Goal: Task Accomplishment & Management: Manage account settings

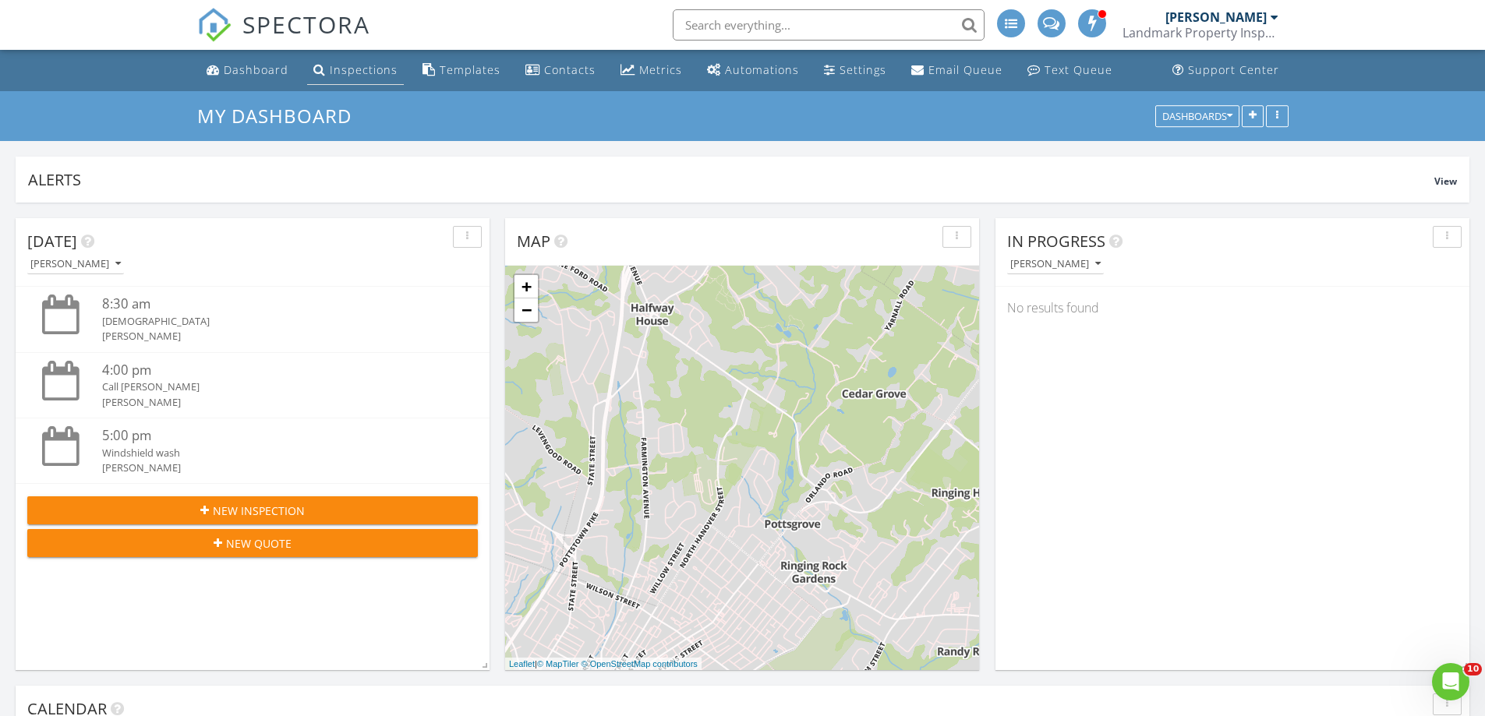
click at [359, 62] on div "Inspections" at bounding box center [364, 69] width 68 height 15
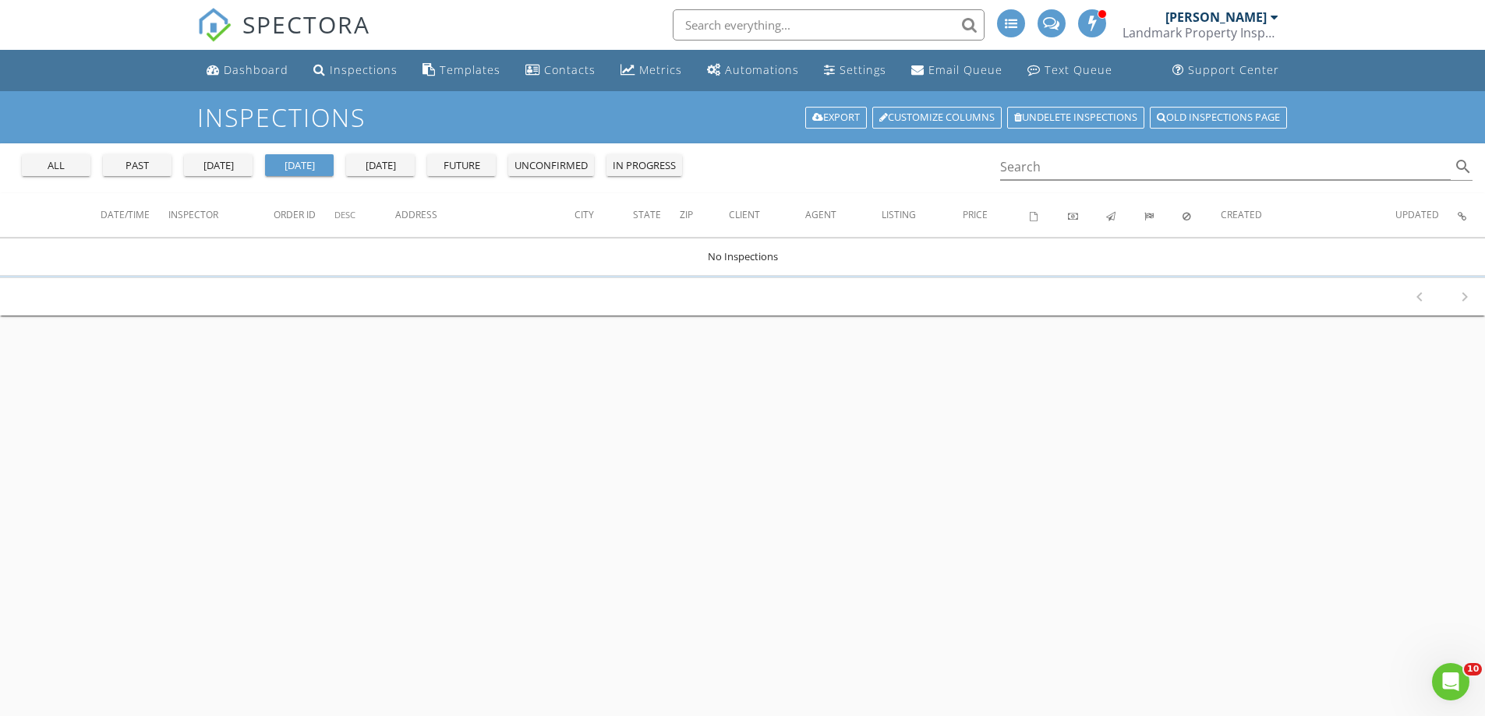
click at [566, 167] on div "unconfirmed" at bounding box center [551, 166] width 73 height 16
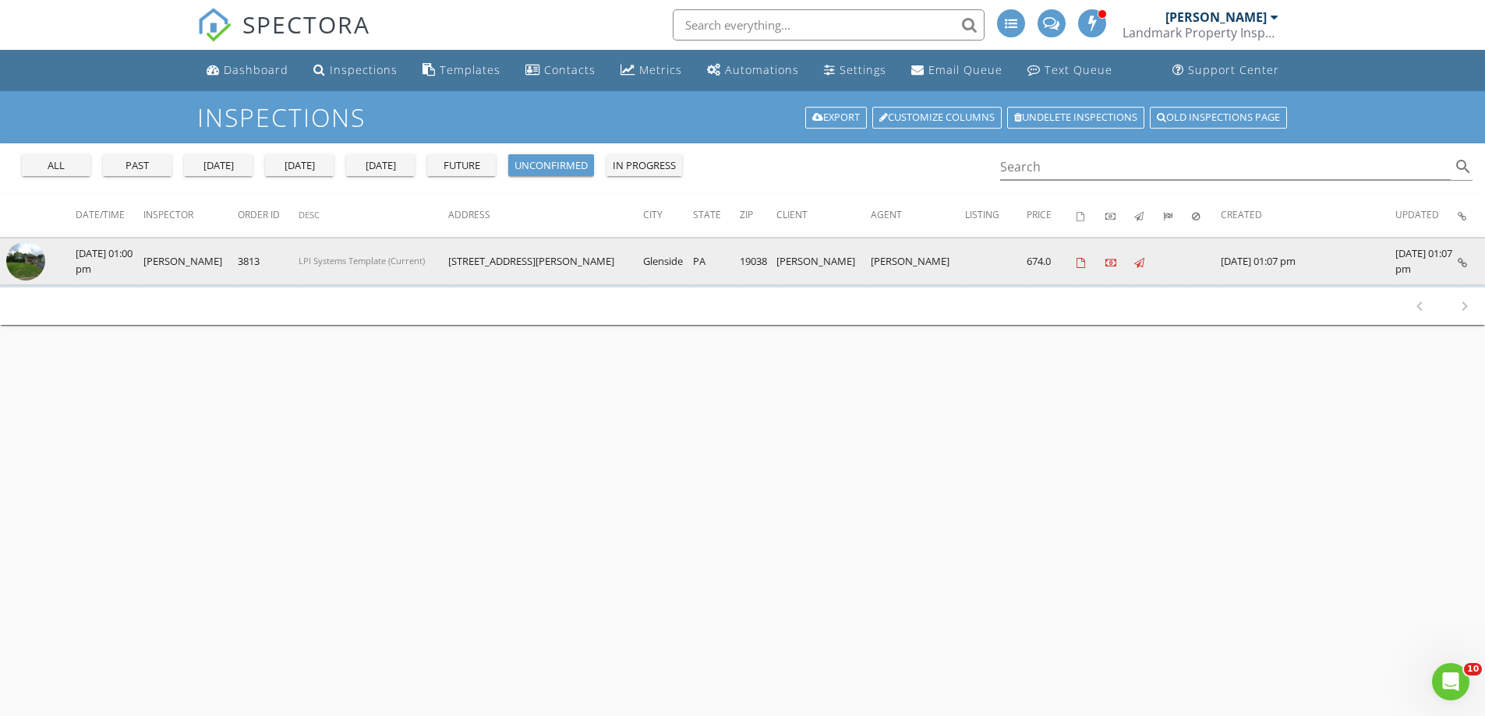
click at [34, 261] on img at bounding box center [25, 261] width 39 height 39
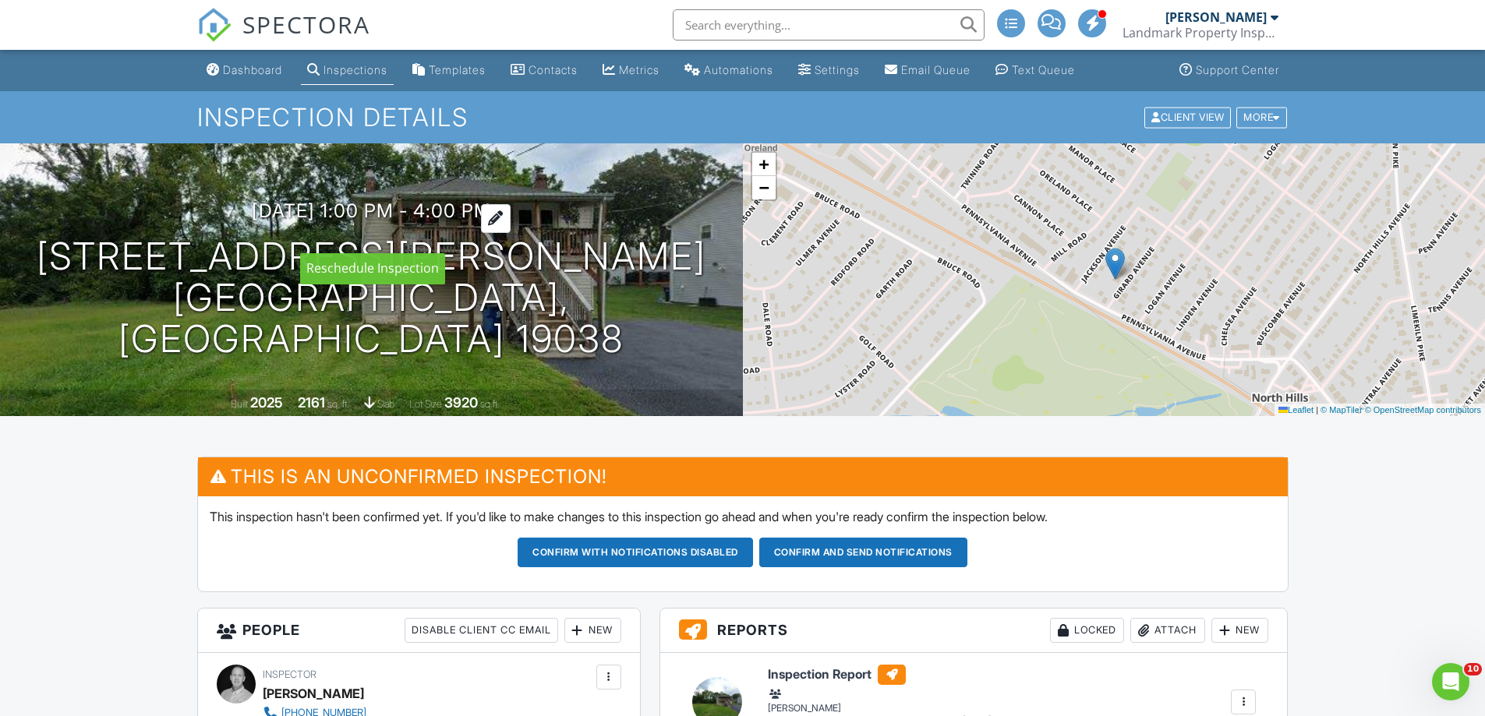
click at [491, 221] on h3 "[DATE] 1:00 pm - 4:00 pm" at bounding box center [371, 210] width 239 height 21
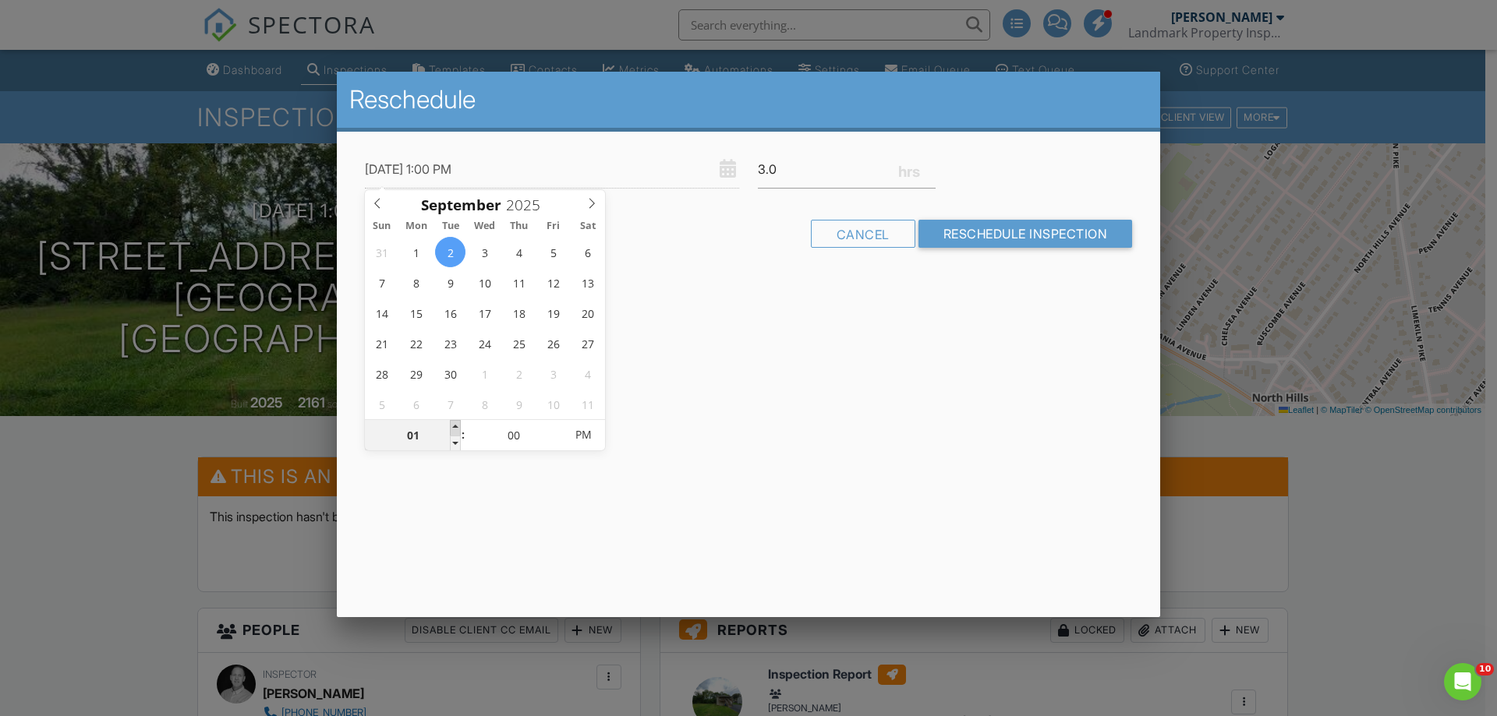
type input "[DATE] 2:00 PM"
type input "02"
click at [455, 423] on span at bounding box center [455, 428] width 11 height 16
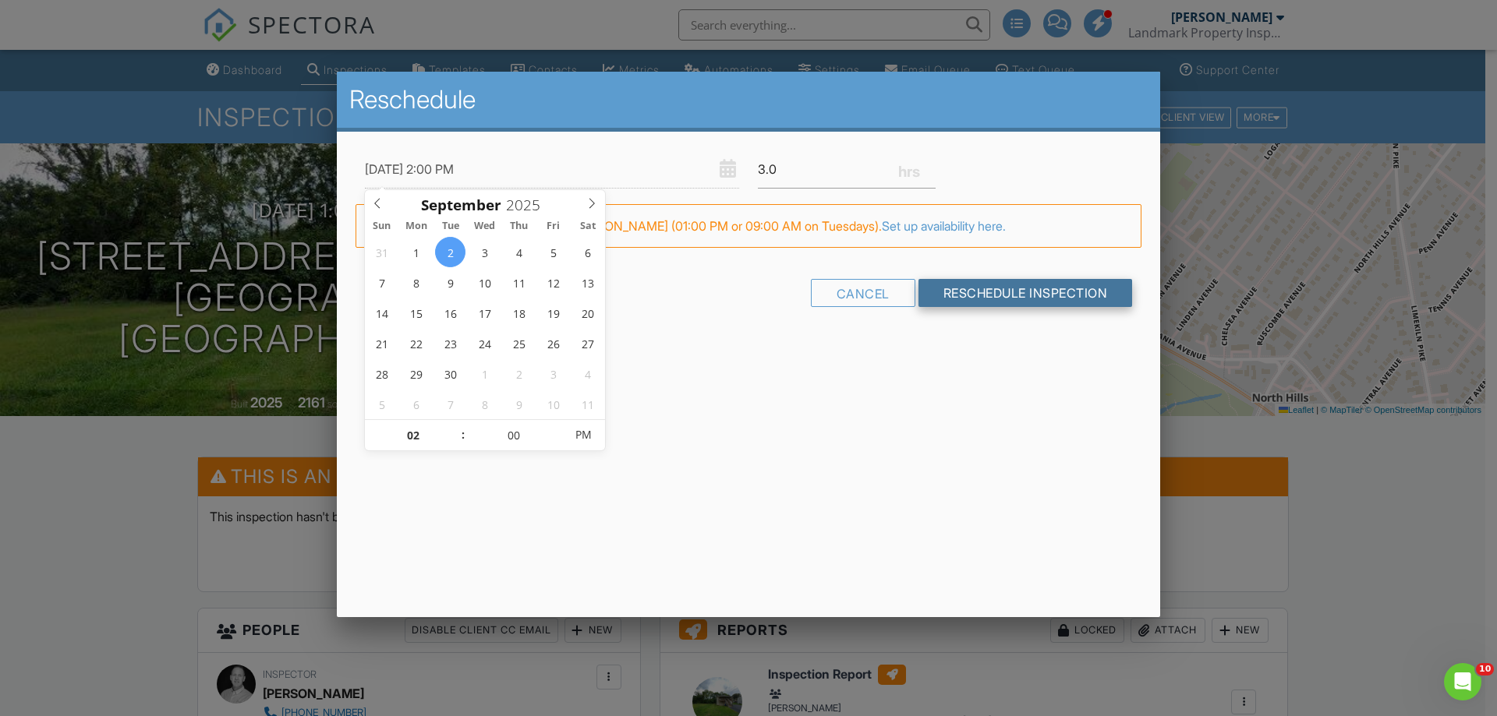
click at [968, 299] on input "Reschedule Inspection" at bounding box center [1025, 293] width 214 height 28
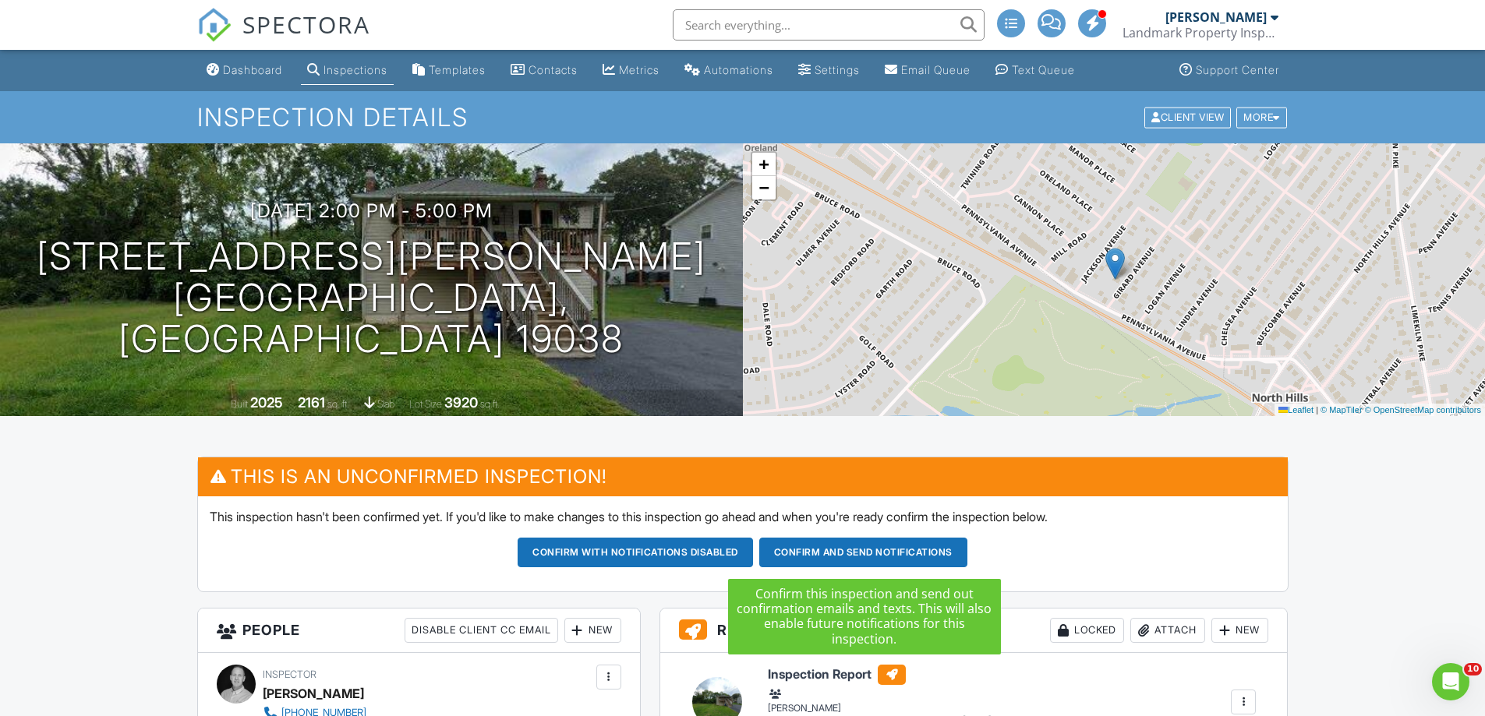
click at [753, 550] on button "Confirm and send notifications" at bounding box center [635, 553] width 235 height 30
